Goal: Task Accomplishment & Management: Manage account settings

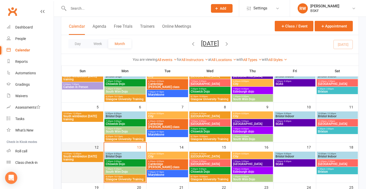
scroll to position [46, 0]
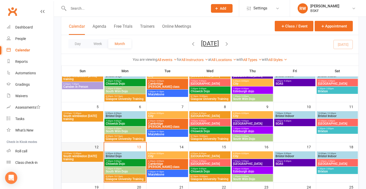
click at [92, 167] on div at bounding box center [82, 166] width 41 height 31
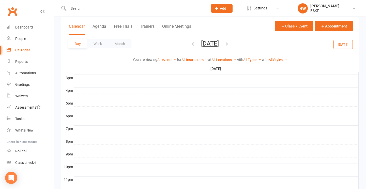
scroll to position [220, 0]
click at [88, 109] on div at bounding box center [216, 109] width 284 height 6
click at [80, 105] on button "Add Event" at bounding box center [84, 104] width 17 height 6
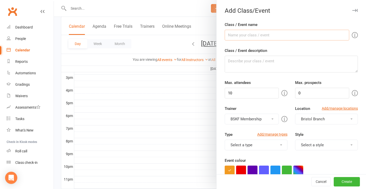
click at [275, 38] on input "Class / Event name" at bounding box center [287, 35] width 125 height 11
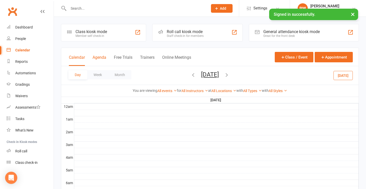
click at [96, 59] on button "Agenda" at bounding box center [100, 60] width 14 height 11
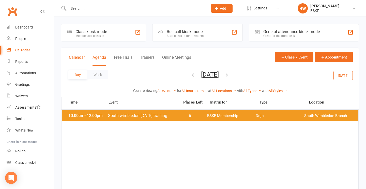
click at [77, 60] on button "Calendar" at bounding box center [77, 60] width 16 height 11
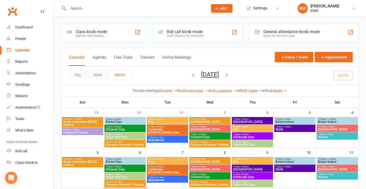
click at [80, 130] on span "5:30pm - 7:30pm" at bounding box center [82, 130] width 39 height 2
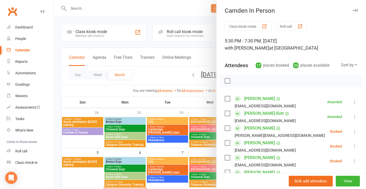
click at [251, 10] on div "Camden In Person" at bounding box center [291, 10] width 149 height 7
click at [354, 11] on icon "button" at bounding box center [354, 10] width 5 height 3
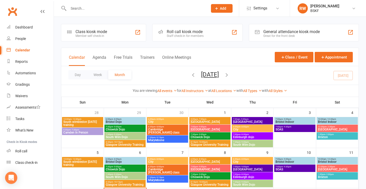
click at [196, 77] on span "October 2025 October 2025 Sun Mon Tue Wed Thu Fri Sat 28 29 30 01 02 03 04 05 0…" at bounding box center [210, 75] width 28 height 9
click at [190, 77] on icon "button" at bounding box center [193, 75] width 6 height 6
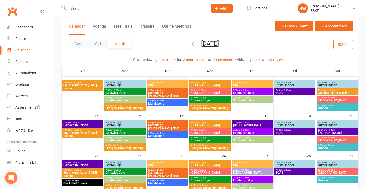
scroll to position [77, 0]
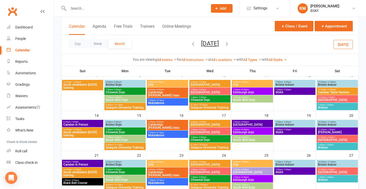
click at [230, 46] on icon "button" at bounding box center [227, 44] width 6 height 6
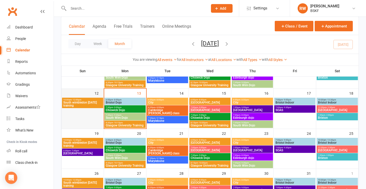
scroll to position [99, 0]
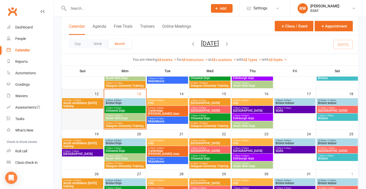
click at [75, 115] on div at bounding box center [82, 113] width 41 height 31
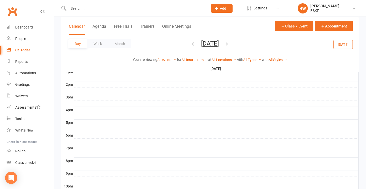
scroll to position [199, 0]
click at [79, 127] on div at bounding box center [216, 130] width 284 height 6
click at [80, 120] on button "Add Event" at bounding box center [75, 122] width 17 height 6
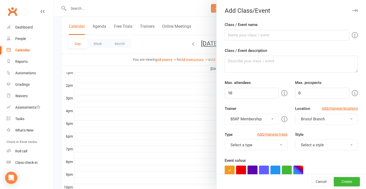
click at [252, 174] on button "button" at bounding box center [253, 170] width 10 height 10
click at [253, 36] on input "Class / Event name" at bounding box center [287, 35] width 125 height 11
paste input "Camden In Person"
type input "Camden In Person"
click at [257, 67] on textarea "Class / Event description" at bounding box center [291, 64] width 133 height 17
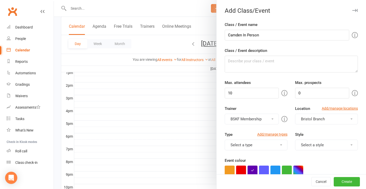
click at [326, 120] on button "Bristol Branch" at bounding box center [326, 119] width 63 height 11
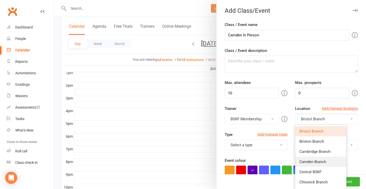
click at [308, 163] on span "Camden Branch" at bounding box center [312, 161] width 27 height 5
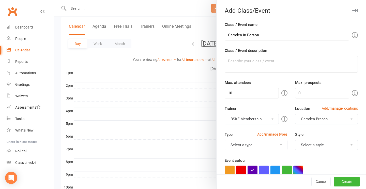
click at [311, 142] on button "Select a style" at bounding box center [326, 145] width 63 height 11
click at [310, 155] on link "[PERSON_NAME]" at bounding box center [326, 157] width 62 height 10
click at [265, 143] on button "Select a type" at bounding box center [256, 145] width 63 height 11
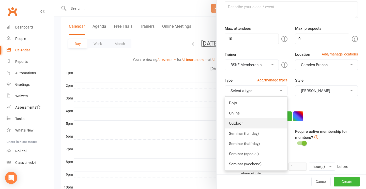
scroll to position [60, 0]
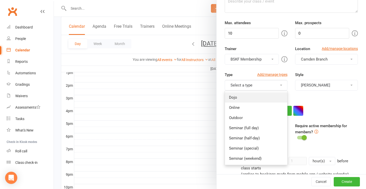
click at [242, 98] on link "Dojo" at bounding box center [256, 97] width 62 height 10
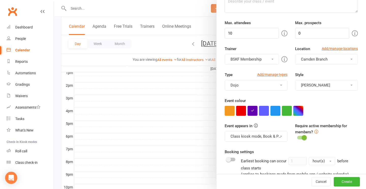
click at [248, 137] on button "Class kiosk mode, Book & Pay, Roll call, Clubworx website calendar and Mobile a…" at bounding box center [256, 136] width 63 height 11
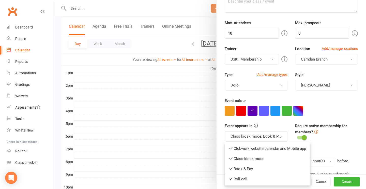
click at [341, 97] on div "Type Add/manage types Dojo Dojo Online Outdoor Seminar (full day) Seminar (half…" at bounding box center [291, 85] width 141 height 26
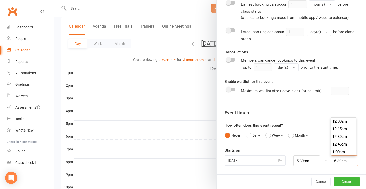
scroll to position [557, 0]
drag, startPoint x: 336, startPoint y: 160, endPoint x: 327, endPoint y: 160, distance: 9.2
click at [331, 160] on input "6:30pm" at bounding box center [344, 160] width 27 height 11
click at [342, 124] on li "7:30pm" at bounding box center [343, 121] width 24 height 8
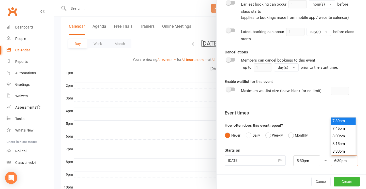
type input "7:30pm"
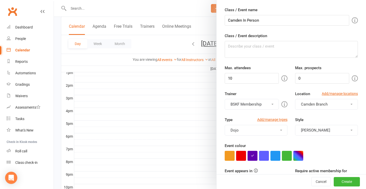
scroll to position [0, 0]
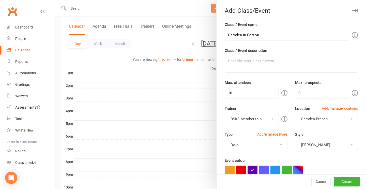
click at [256, 95] on div "Attendee limits help you manage class numbers if you have restricted space. If …" at bounding box center [229, 93] width 98 height 12
click at [256, 95] on input "10" at bounding box center [252, 93] width 54 height 11
type input "40"
click at [313, 94] on input "0" at bounding box center [322, 93] width 54 height 11
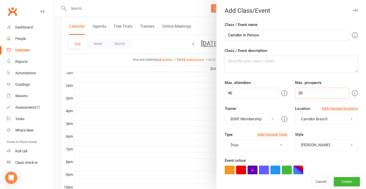
type input "20"
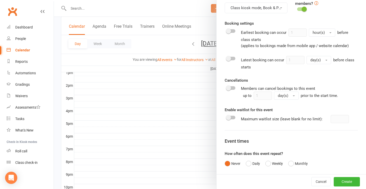
scroll to position [189, 0]
click at [346, 179] on button "Create" at bounding box center [347, 181] width 26 height 9
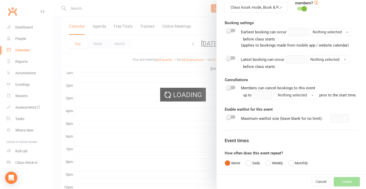
scroll to position [0, 0]
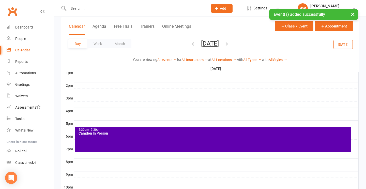
click at [112, 142] on div "5:30pm - 7:30pm Camden In Person" at bounding box center [213, 139] width 276 height 25
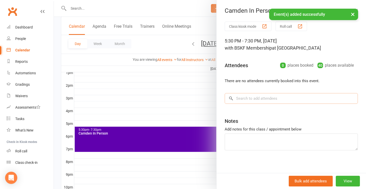
click at [252, 101] on input "search" at bounding box center [291, 98] width 133 height 11
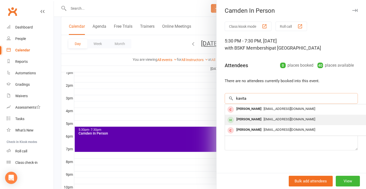
type input "kavita"
click at [253, 118] on div "[PERSON_NAME]" at bounding box center [248, 119] width 29 height 7
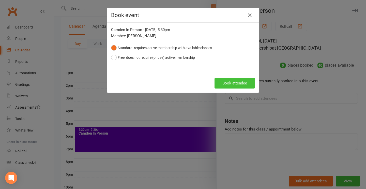
click at [239, 82] on button "Book attendee" at bounding box center [235, 83] width 40 height 11
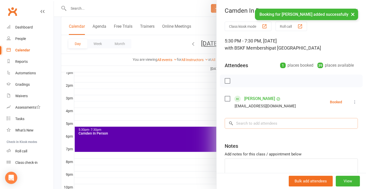
click at [244, 123] on input "search" at bounding box center [291, 123] width 133 height 11
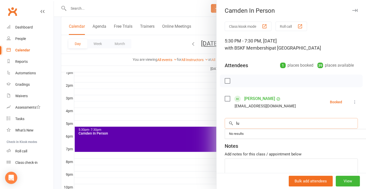
type input "l"
click at [245, 81] on div at bounding box center [291, 80] width 143 height 13
click at [241, 124] on input "search" at bounding box center [291, 123] width 133 height 11
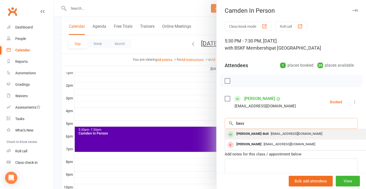
type input "bass"
click at [248, 133] on div "[PERSON_NAME]-Butt" at bounding box center [252, 133] width 36 height 7
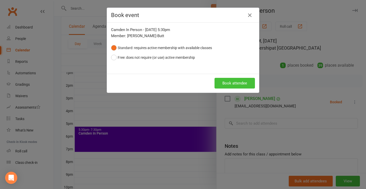
click at [230, 84] on button "Book attendee" at bounding box center [235, 83] width 40 height 11
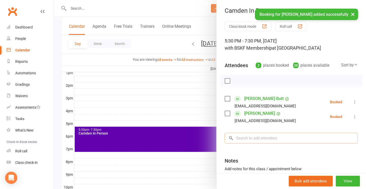
click at [244, 138] on input "search" at bounding box center [291, 138] width 133 height 11
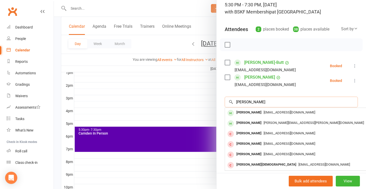
scroll to position [43, 0]
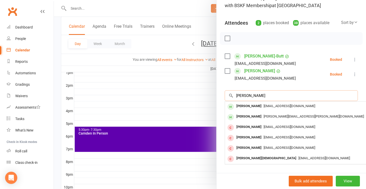
click at [252, 96] on input "[PERSON_NAME]" at bounding box center [291, 95] width 133 height 11
type input "[PERSON_NAME]"
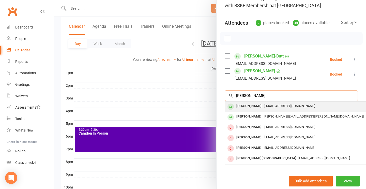
type input "[PERSON_NAME]"
click at [289, 103] on div "[EMAIL_ADDRESS][DOMAIN_NAME]" at bounding box center [301, 105] width 148 height 7
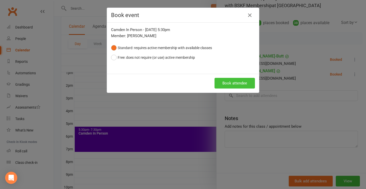
click at [239, 84] on button "Book attendee" at bounding box center [235, 83] width 40 height 11
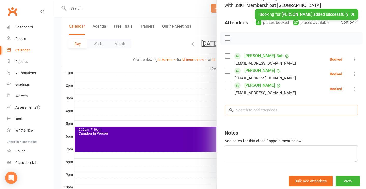
click at [249, 112] on input "search" at bounding box center [291, 110] width 133 height 11
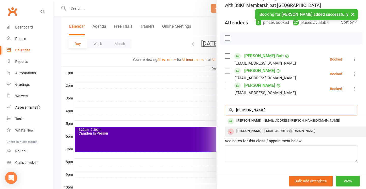
type input "leah"
click at [248, 126] on div "Leah Foster-aileru jelly.bean.lfa@gmail.com" at bounding box center [301, 131] width 152 height 10
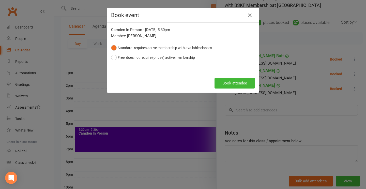
click at [249, 16] on icon "button" at bounding box center [250, 15] width 6 height 6
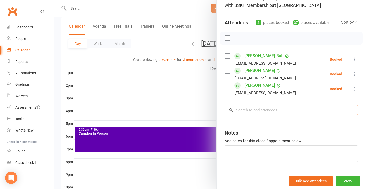
click at [248, 110] on input "search" at bounding box center [291, 110] width 133 height 11
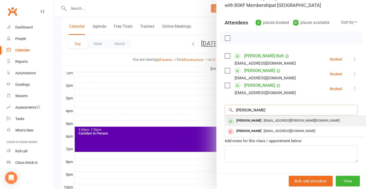
type input "leah"
click at [249, 119] on div "Leah Nguyen" at bounding box center [248, 120] width 29 height 7
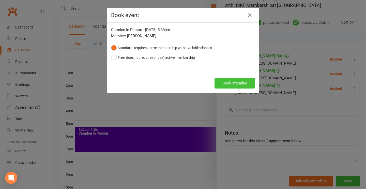
click at [239, 80] on button "Book attendee" at bounding box center [235, 83] width 40 height 11
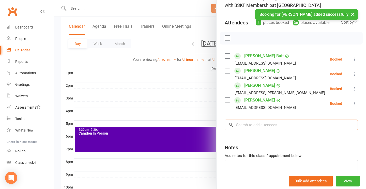
click at [242, 127] on input "search" at bounding box center [291, 124] width 133 height 11
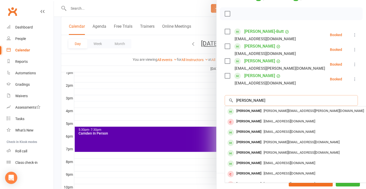
scroll to position [72, 0]
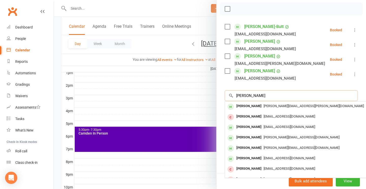
type input "[PERSON_NAME]"
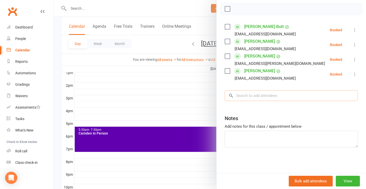
click at [246, 95] on input "search" at bounding box center [291, 95] width 133 height 11
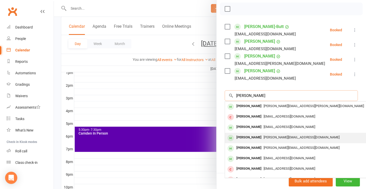
type input "[PERSON_NAME]"
click at [262, 139] on div "[PERSON_NAME]" at bounding box center [248, 137] width 29 height 7
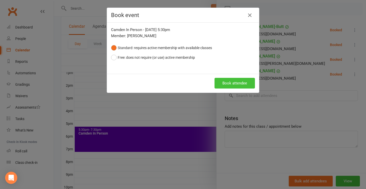
click at [233, 85] on button "Book attendee" at bounding box center [235, 83] width 40 height 11
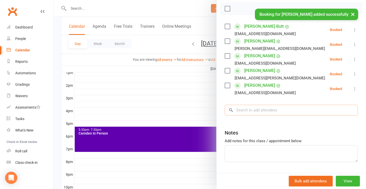
click at [248, 112] on input "search" at bounding box center [291, 110] width 133 height 11
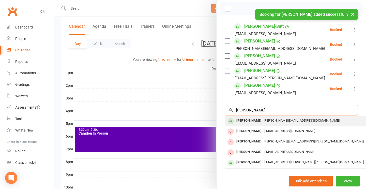
type input "rosanna"
click at [248, 120] on div "[PERSON_NAME]" at bounding box center [248, 120] width 29 height 7
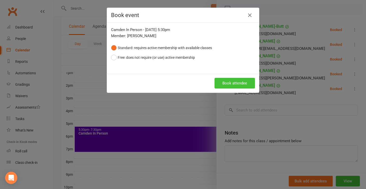
click at [241, 85] on button "Book attendee" at bounding box center [235, 83] width 40 height 11
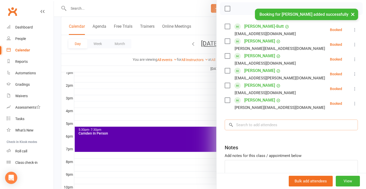
click at [249, 125] on input "search" at bounding box center [291, 124] width 133 height 11
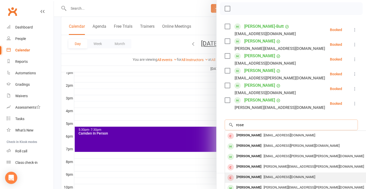
scroll to position [7, 0]
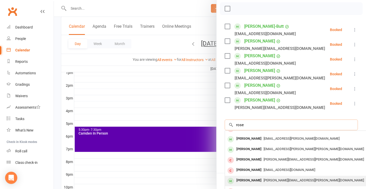
type input "rose"
click at [253, 178] on div "[PERSON_NAME]" at bounding box center [248, 180] width 29 height 7
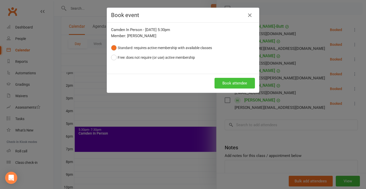
click at [234, 85] on button "Book attendee" at bounding box center [235, 83] width 40 height 11
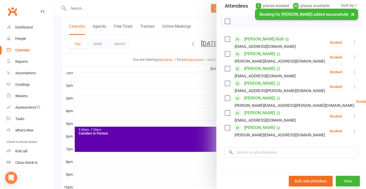
scroll to position [64, 0]
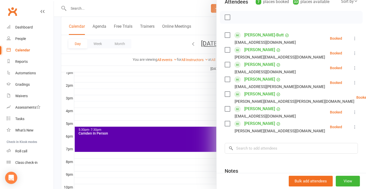
click at [227, 17] on label at bounding box center [227, 17] width 5 height 5
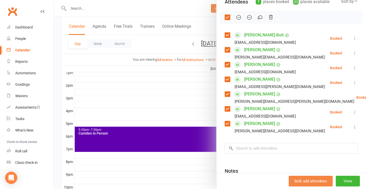
click at [309, 178] on button "Bulk add attendees" at bounding box center [311, 181] width 44 height 11
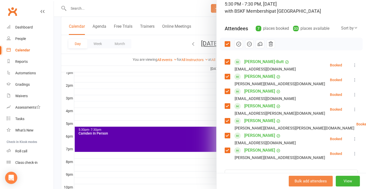
scroll to position [0, 0]
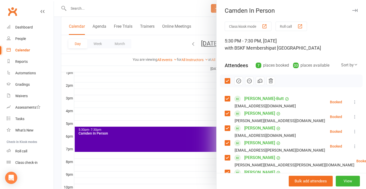
click at [238, 81] on icon "button" at bounding box center [239, 81] width 6 height 6
click at [227, 82] on label at bounding box center [227, 80] width 5 height 5
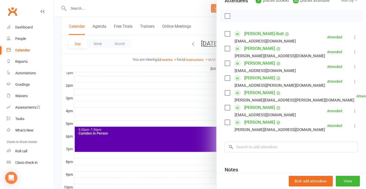
scroll to position [65, 0]
click at [264, 79] on link "Leah Nguyen" at bounding box center [259, 77] width 31 height 8
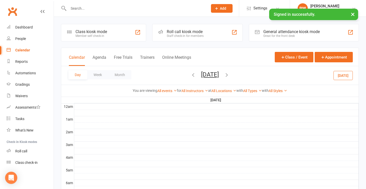
click at [27, 52] on div "Calendar" at bounding box center [22, 50] width 15 height 4
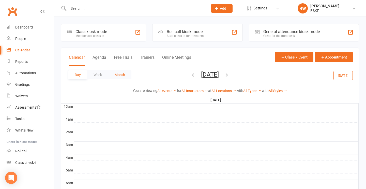
click at [118, 75] on button "Month" at bounding box center [119, 74] width 23 height 9
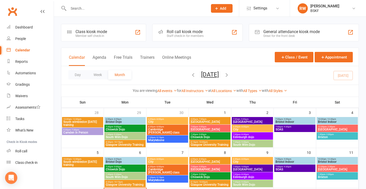
click at [94, 134] on div "5:30pm - 7:30pm Camden In Person" at bounding box center [82, 131] width 41 height 7
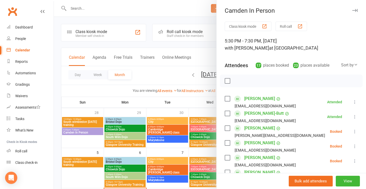
click at [264, 26] on div "button" at bounding box center [264, 26] width 5 height 5
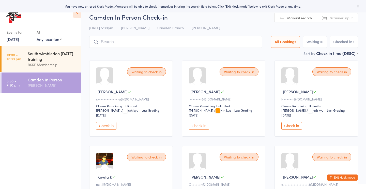
click at [357, 7] on icon at bounding box center [358, 6] width 4 height 4
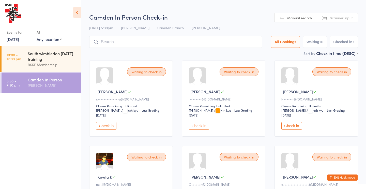
click at [80, 12] on icon at bounding box center [77, 12] width 8 height 11
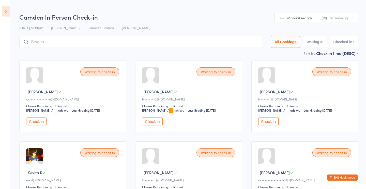
click at [7, 14] on icon at bounding box center [6, 11] width 8 height 11
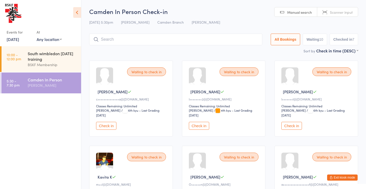
click at [46, 131] on ul "10:00 - 12:00 pm South wimbledon Sunday training BSKF Membership 5:30 - 7:30 pm…" at bounding box center [40, 117] width 81 height 143
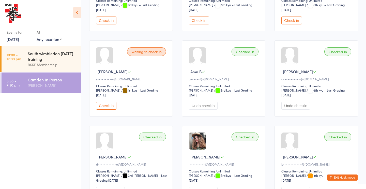
scroll to position [385, 0]
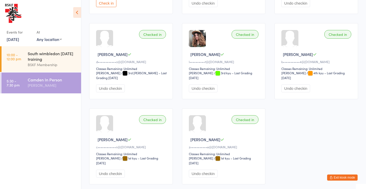
click at [350, 177] on button "Exit kiosk mode" at bounding box center [342, 177] width 31 height 6
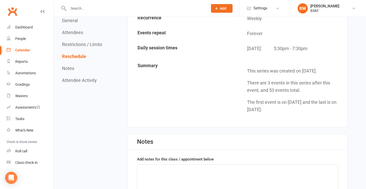
scroll to position [753, 0]
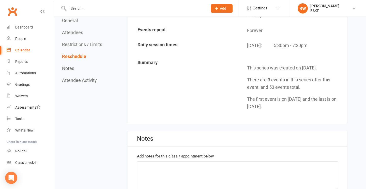
click at [87, 6] on input "text" at bounding box center [136, 8] width 138 height 7
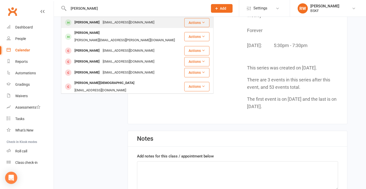
type input "[PERSON_NAME]"
click at [89, 26] on div "[PERSON_NAME]" at bounding box center [87, 22] width 28 height 7
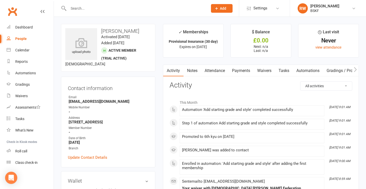
click at [108, 9] on input "text" at bounding box center [136, 8] width 138 height 7
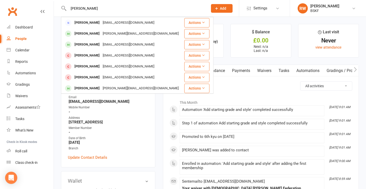
scroll to position [39, 0]
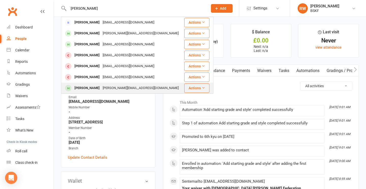
type input "[PERSON_NAME]"
click at [101, 84] on div "[PERSON_NAME]" at bounding box center [87, 87] width 28 height 7
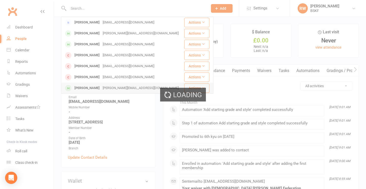
scroll to position [0, 0]
